Goal: Transaction & Acquisition: Purchase product/service

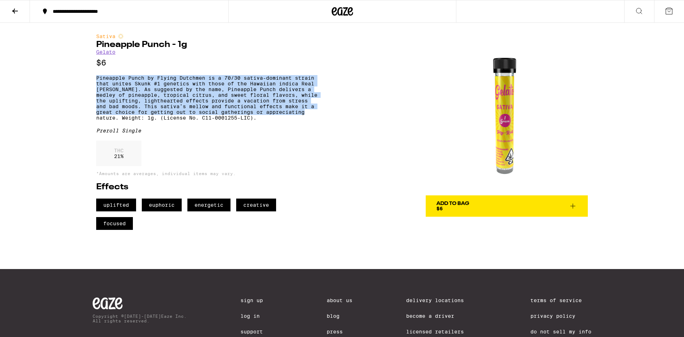
drag, startPoint x: 95, startPoint y: 81, endPoint x: 117, endPoint y: 126, distance: 50.8
click at [117, 126] on div "Sativa Pineapple Punch - 1g Gelato $6 Pineapple Punch by Flying Dutchmen is a 7…" at bounding box center [341, 126] width 513 height 207
copy p "Pineapple Punch by Flying Dutchmen is a 70/30 sativa-dominant strain that unite…"
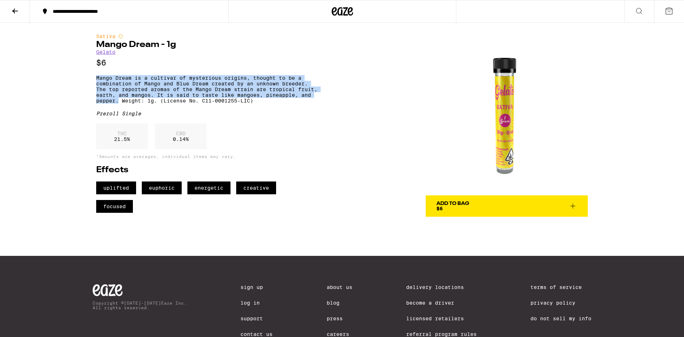
click at [166, 109] on div "Sativa Mango Dream - 1g Gelato $6 Mango Dream is a cultivar of mysterious origi…" at bounding box center [341, 120] width 513 height 194
